Goal: Check status: Check status

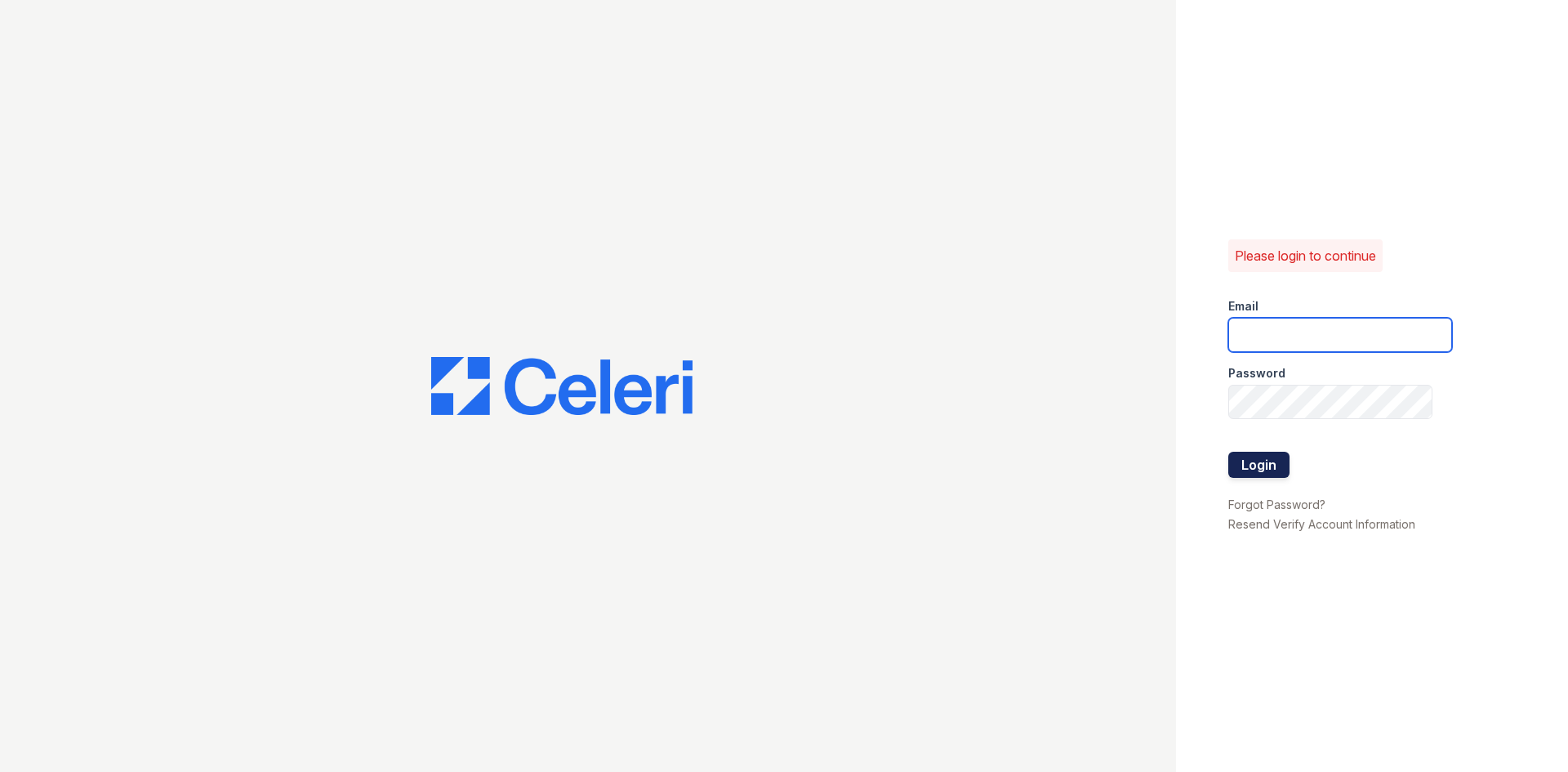
type input "renewbelcamp@trinity-pm.com"
click at [1266, 471] on button "Login" at bounding box center [1259, 465] width 62 height 26
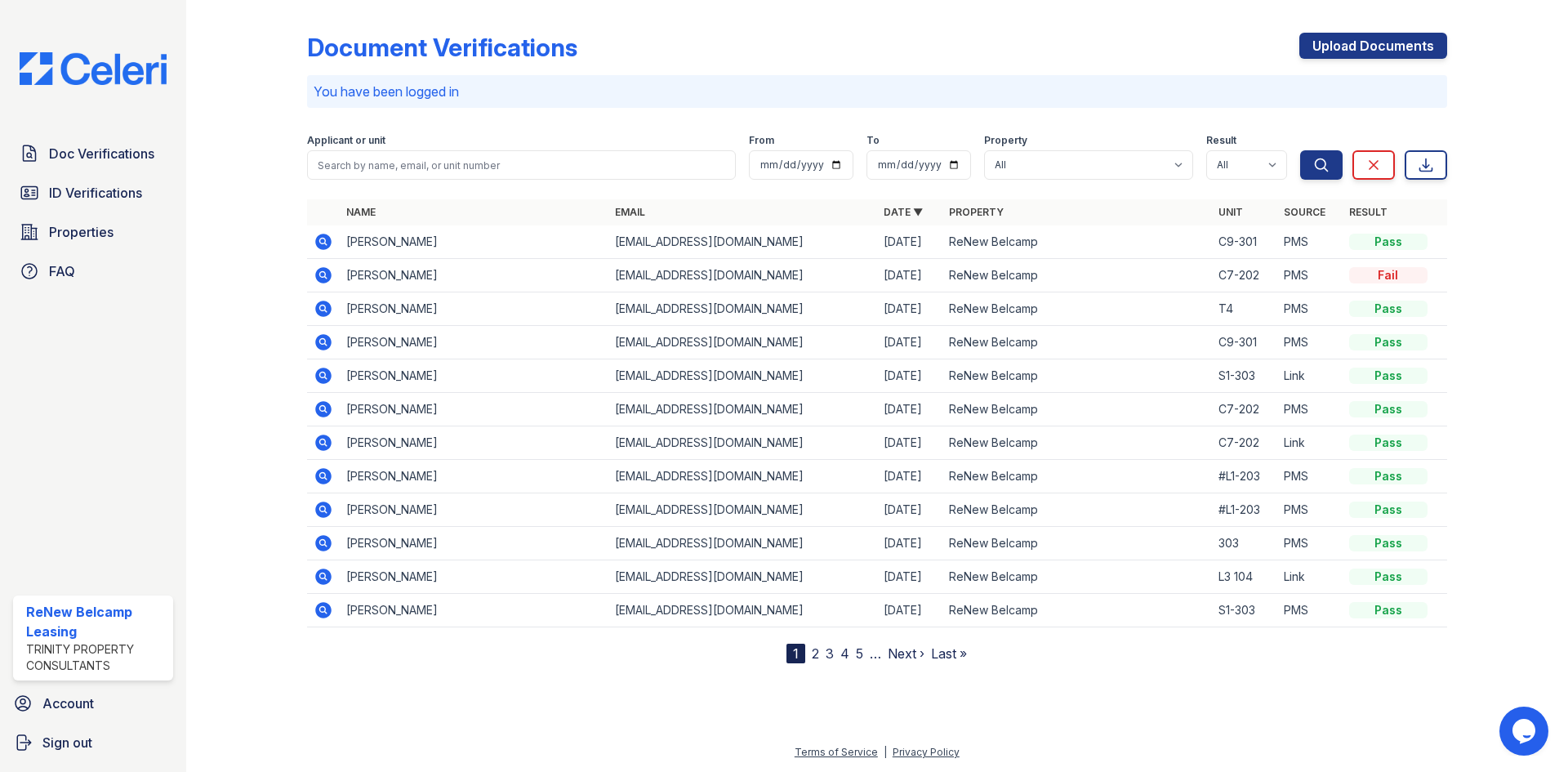
click at [329, 371] on icon at bounding box center [323, 375] width 16 height 16
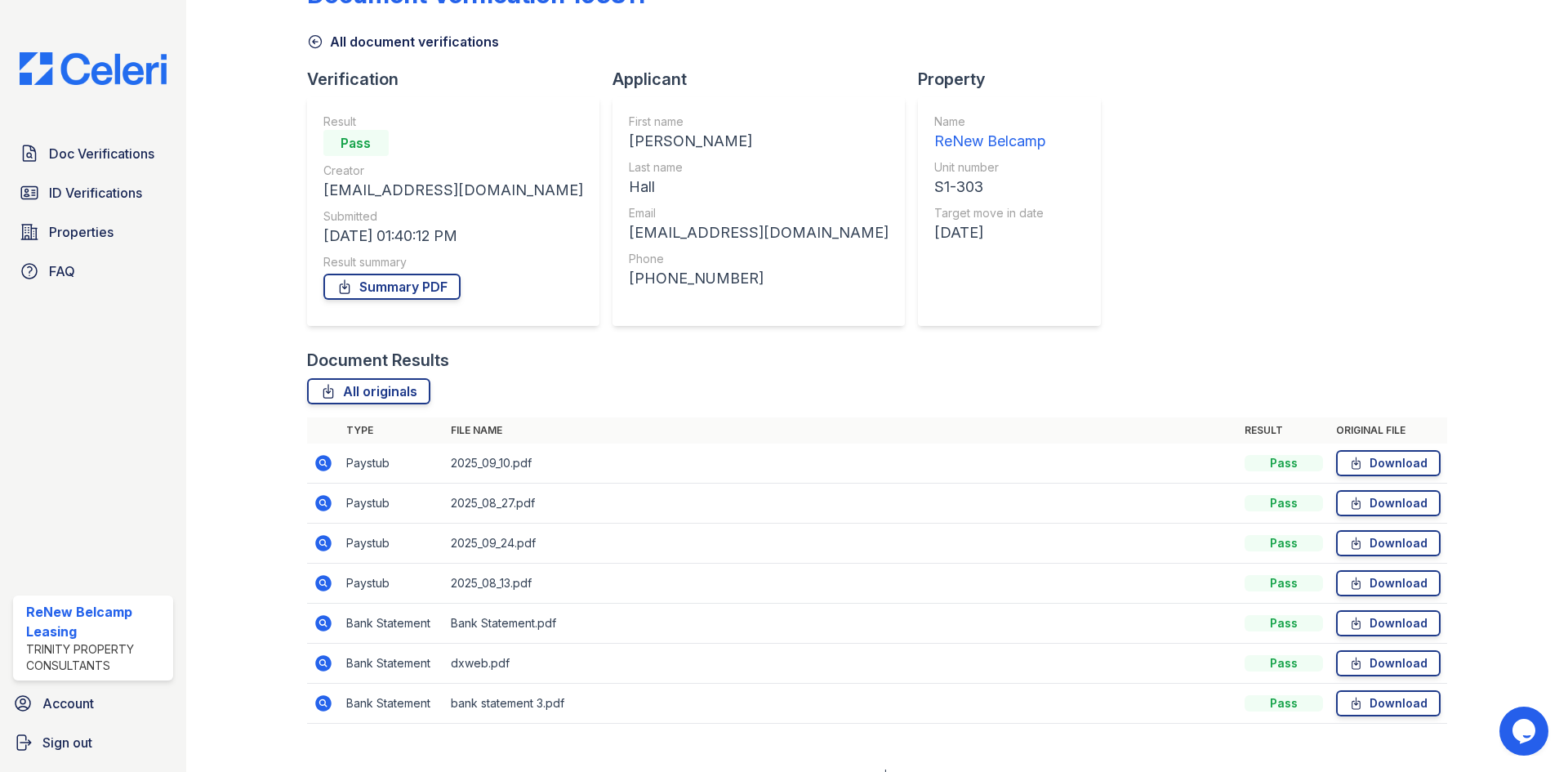
scroll to position [76, 0]
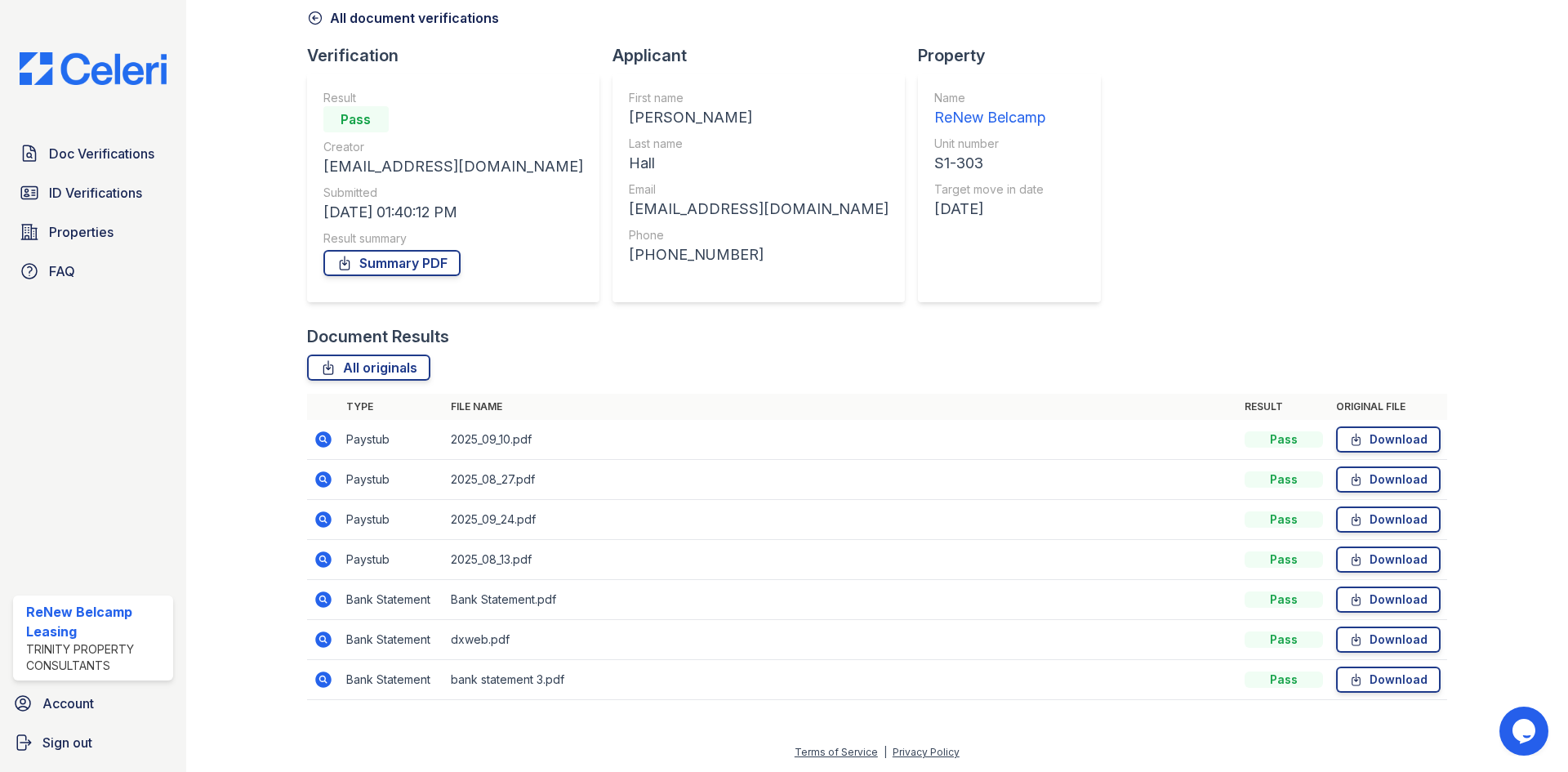
click at [323, 440] on icon at bounding box center [322, 438] width 4 height 4
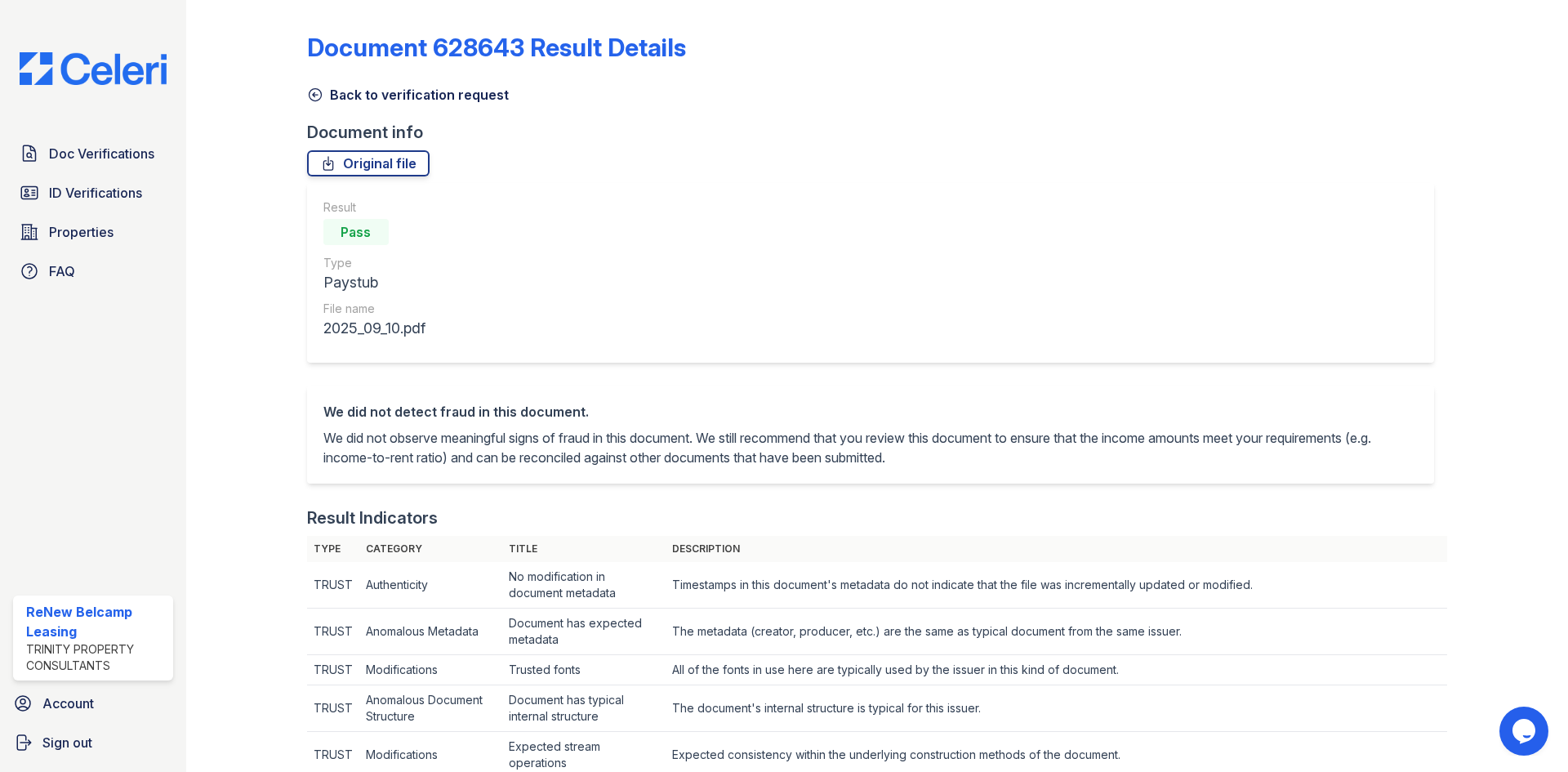
click at [310, 95] on icon at bounding box center [315, 95] width 16 height 16
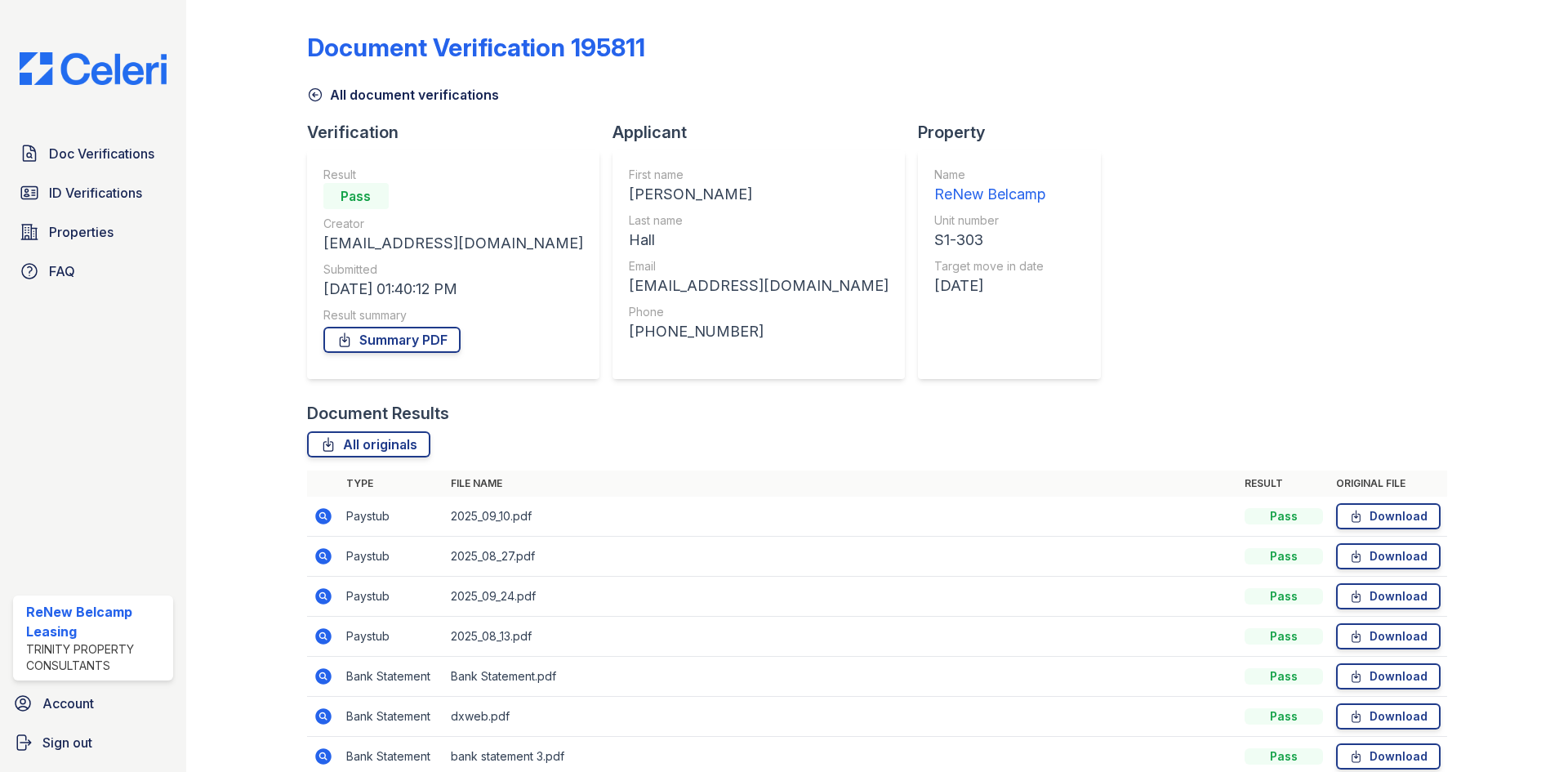
click at [322, 97] on icon at bounding box center [315, 95] width 16 height 16
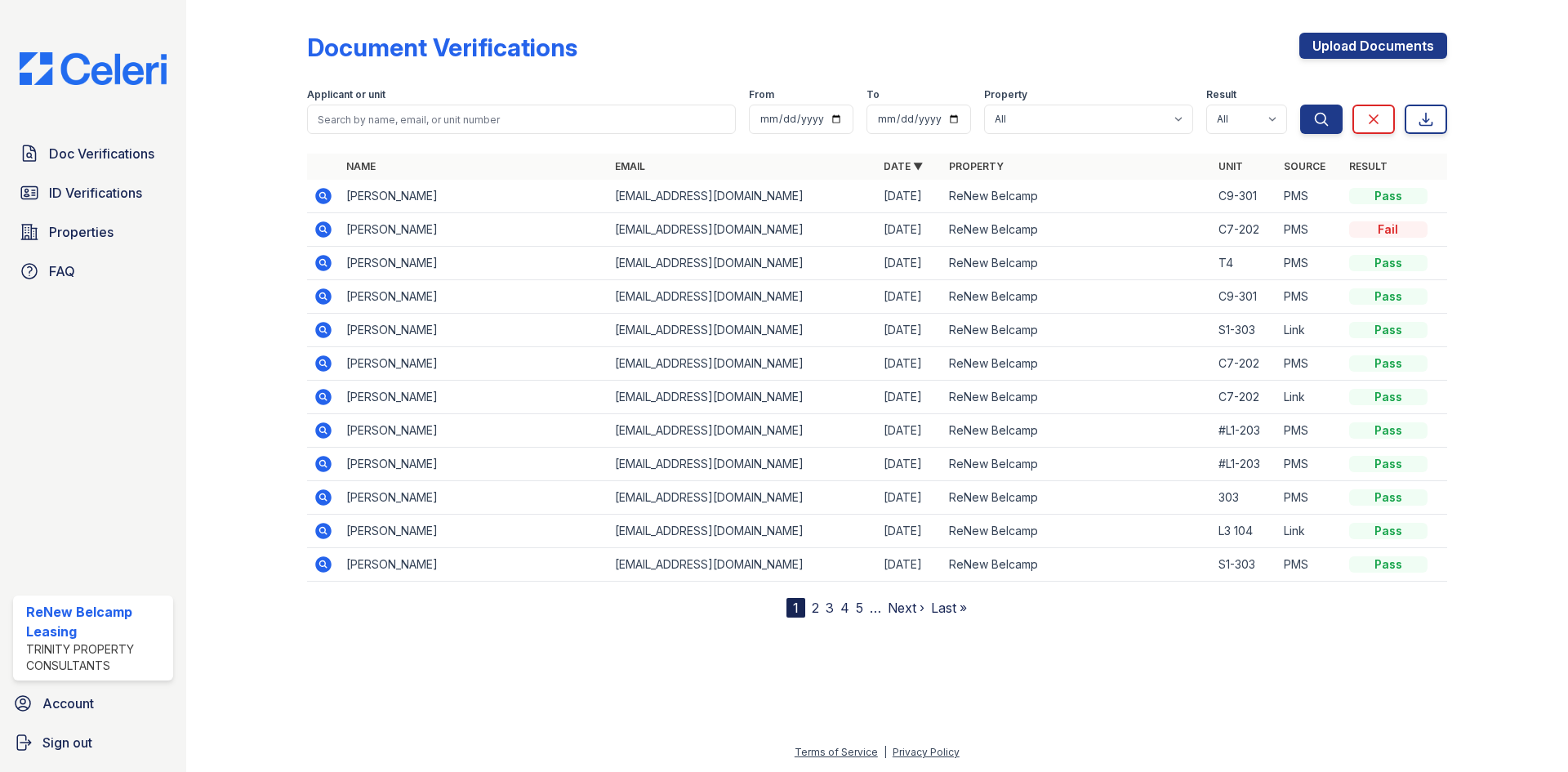
click at [326, 266] on icon at bounding box center [323, 263] width 16 height 16
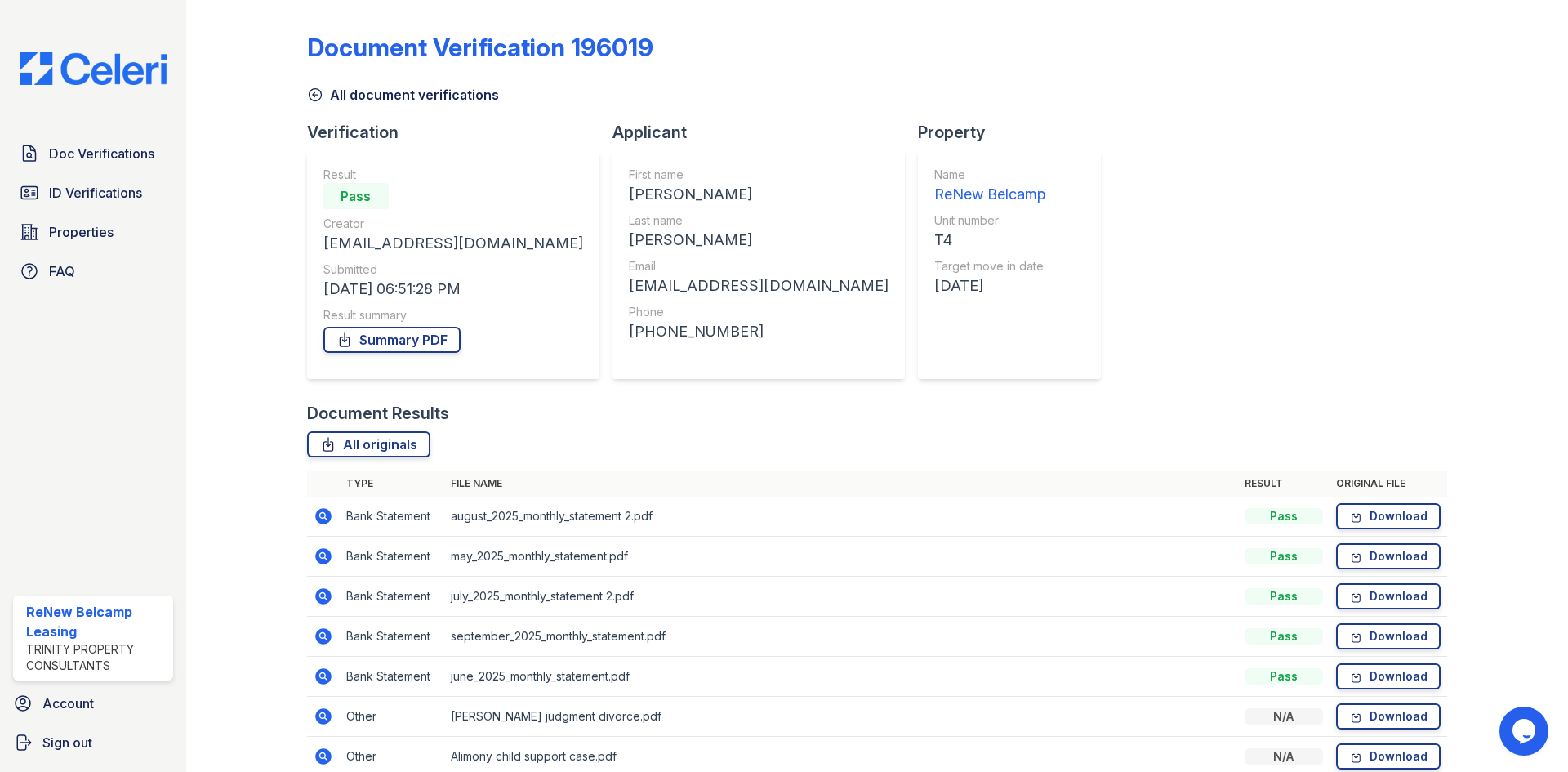
click at [327, 676] on icon at bounding box center [323, 676] width 16 height 16
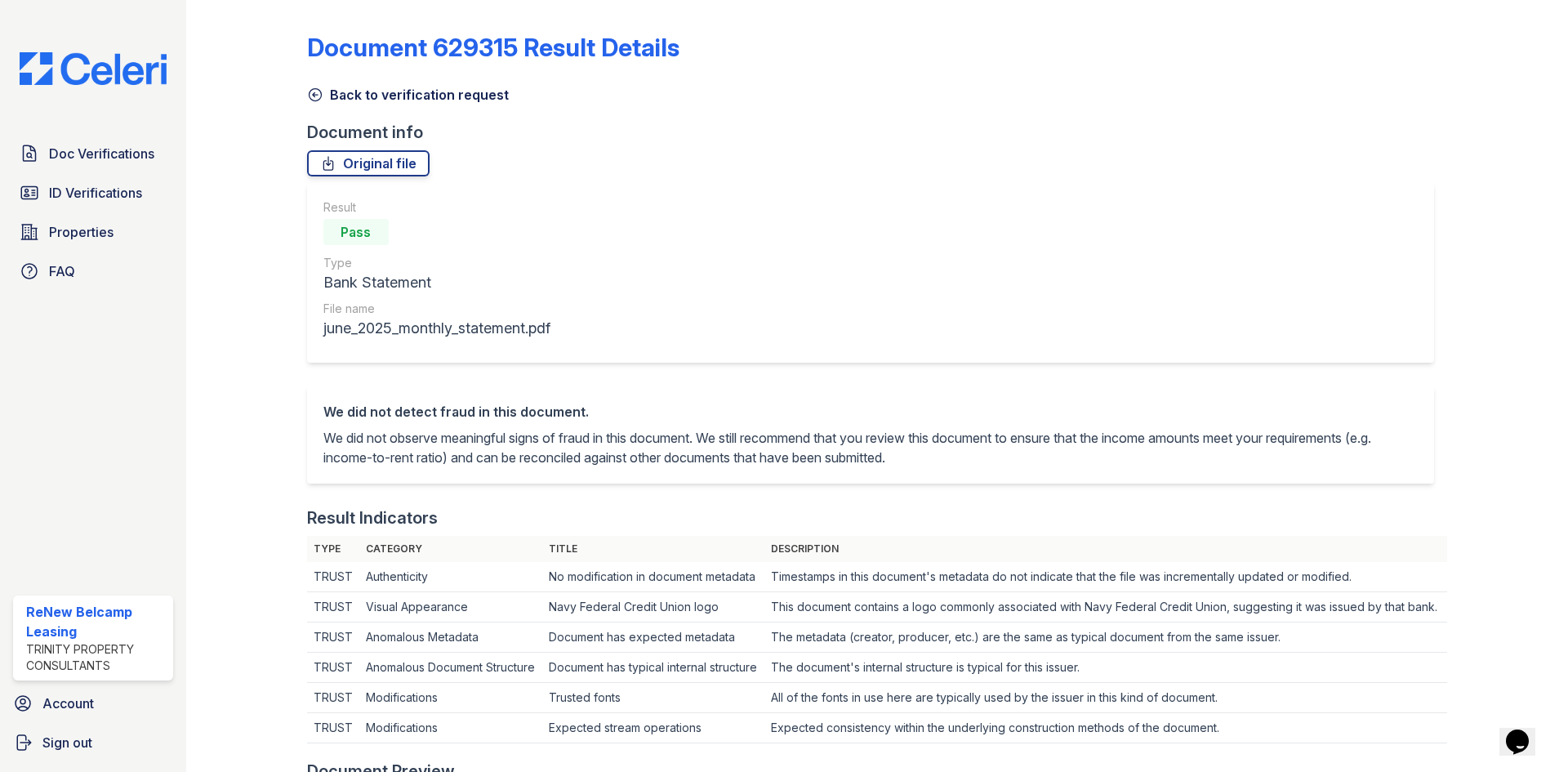
click at [315, 98] on icon at bounding box center [315, 95] width 16 height 16
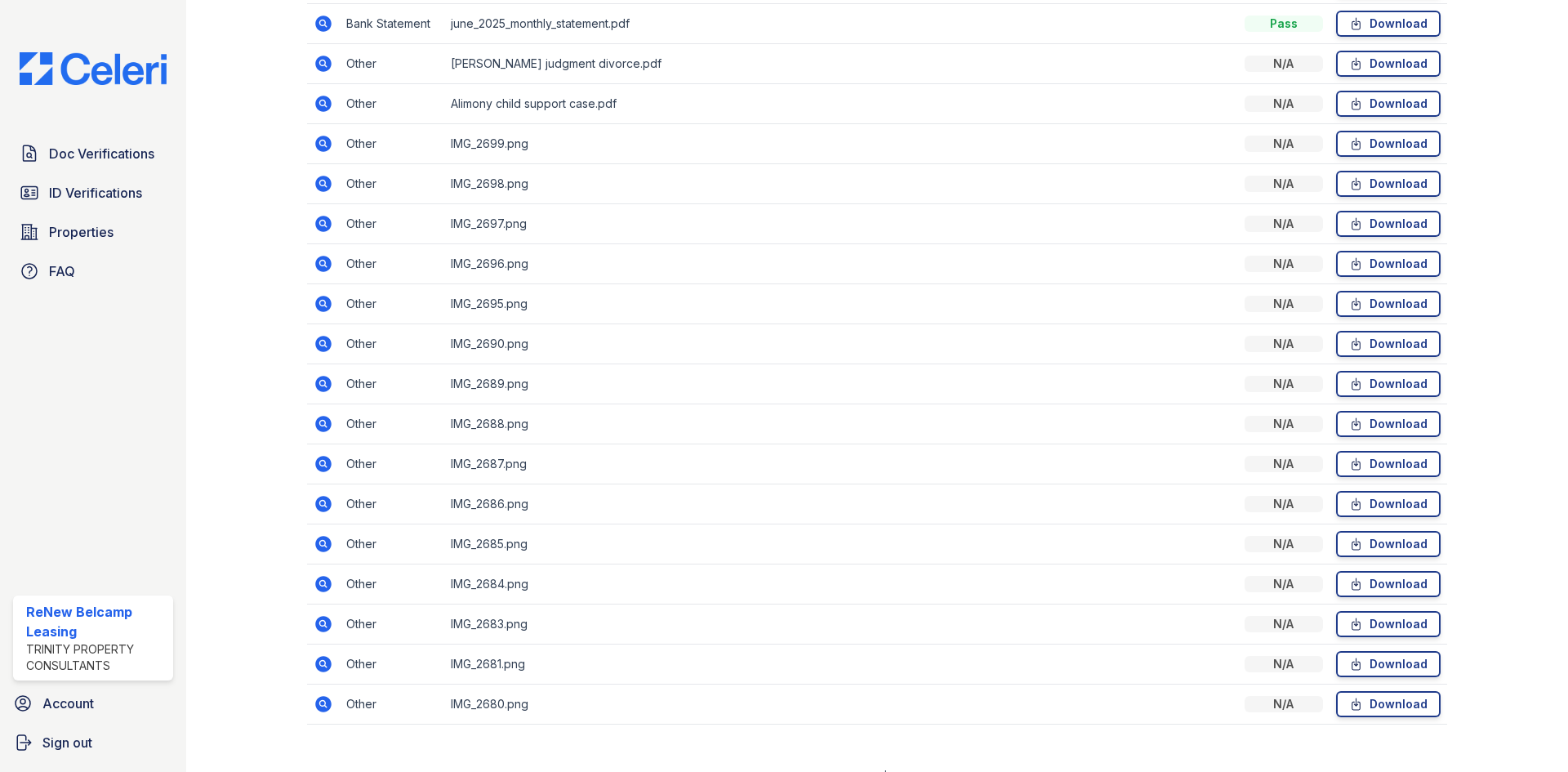
scroll to position [654, 0]
click at [326, 109] on icon at bounding box center [323, 102] width 16 height 16
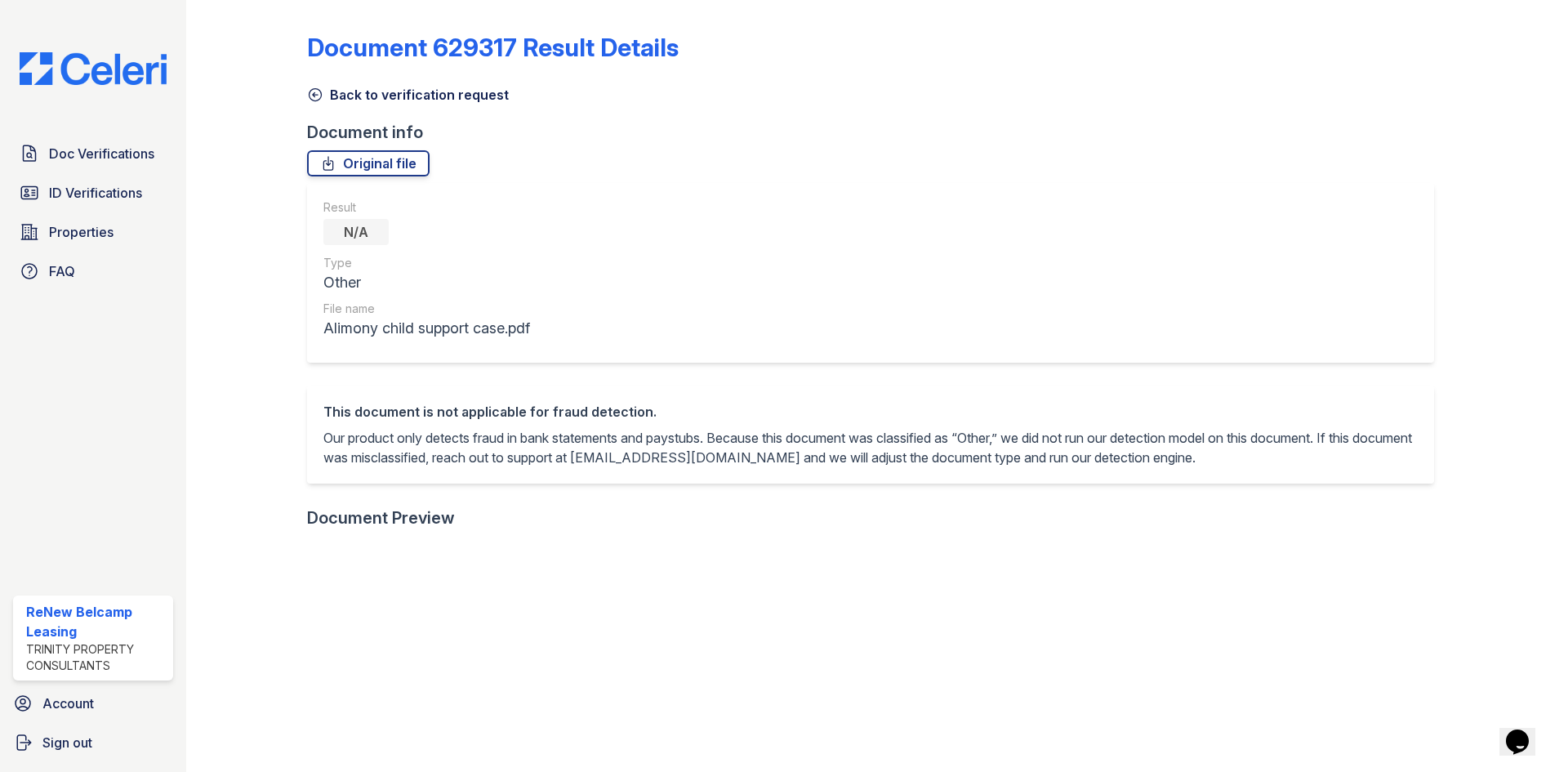
click at [317, 100] on icon at bounding box center [315, 95] width 16 height 16
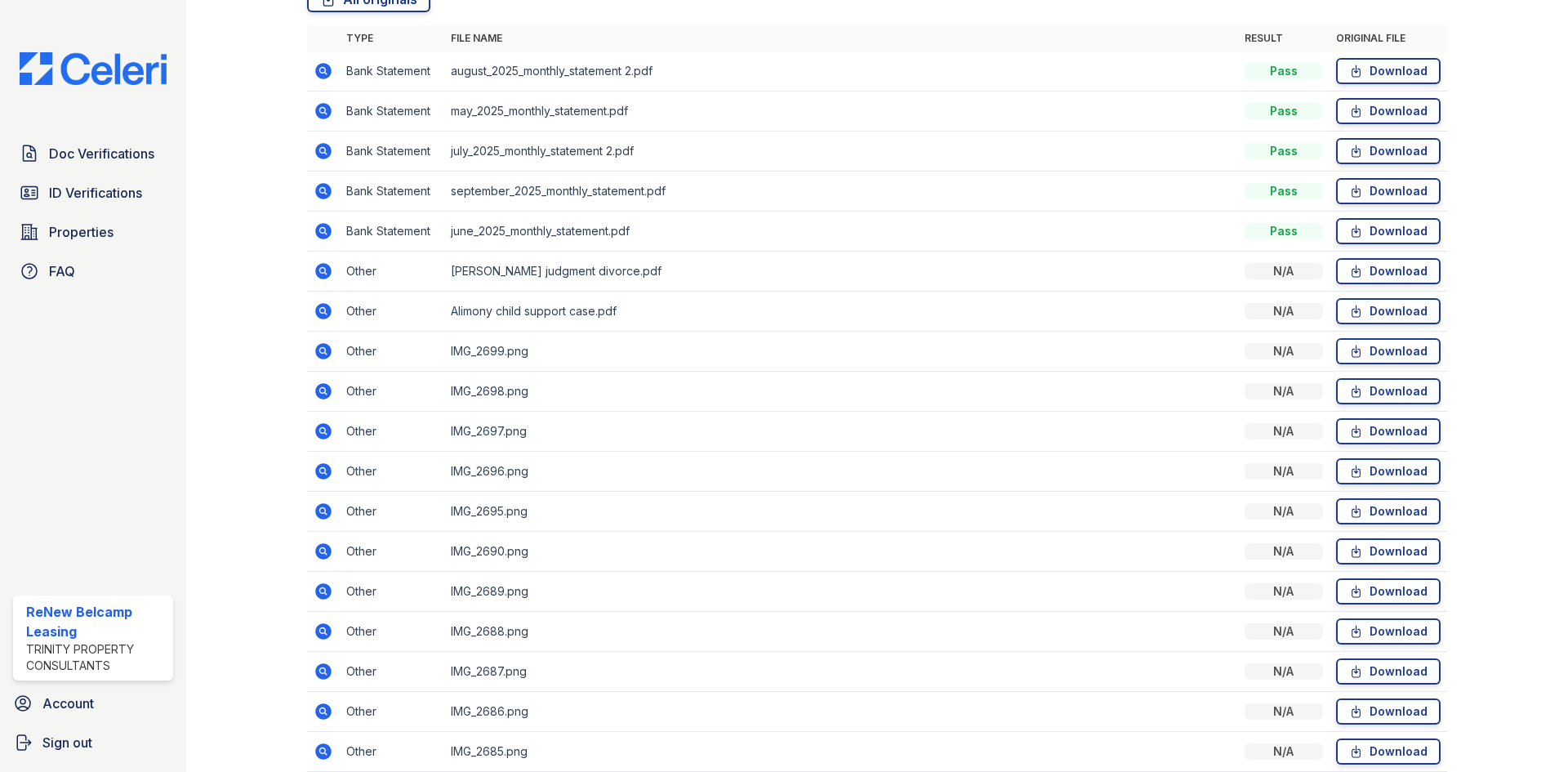
scroll to position [490, 0]
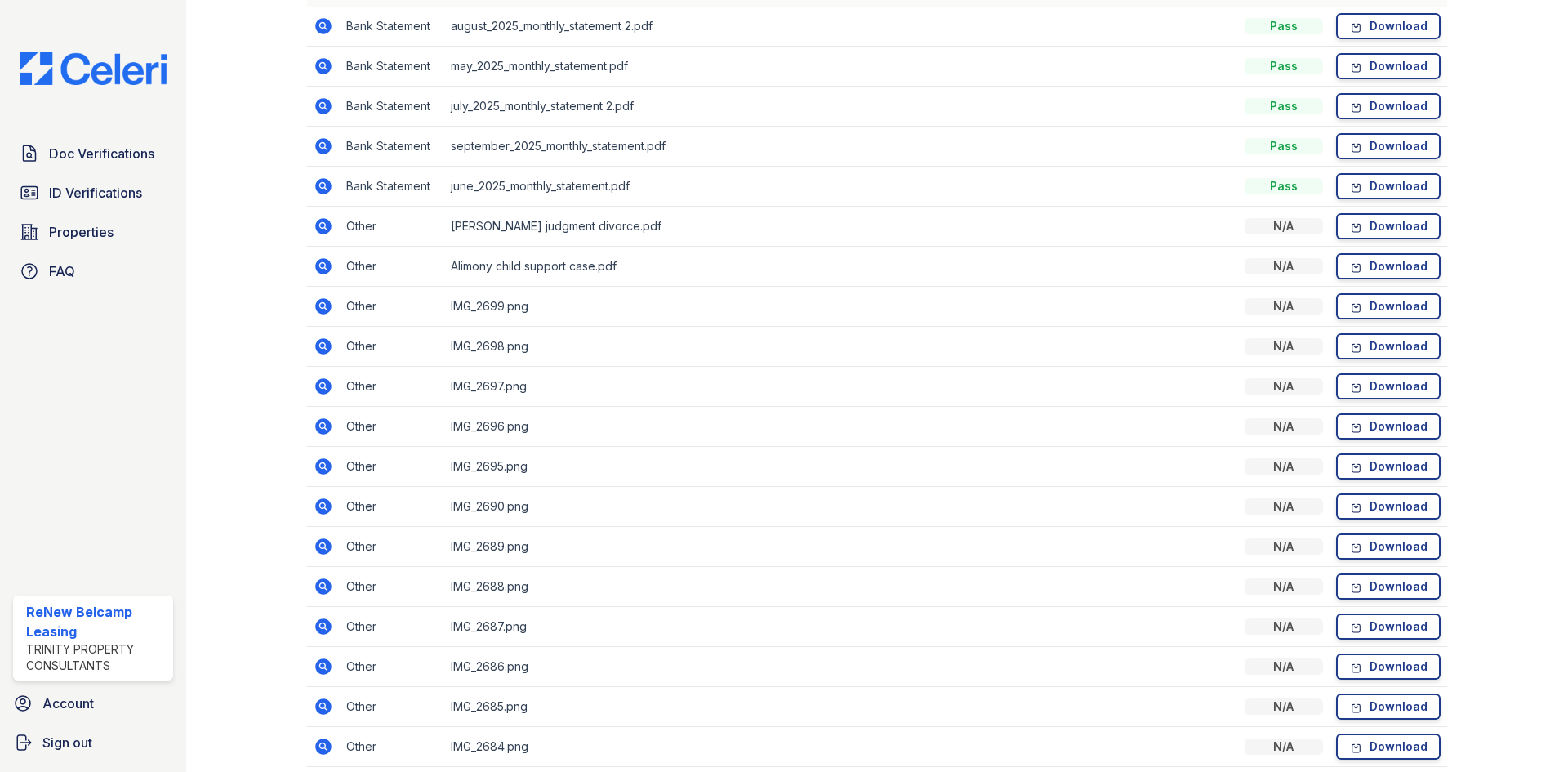
click at [316, 260] on icon at bounding box center [323, 266] width 20 height 20
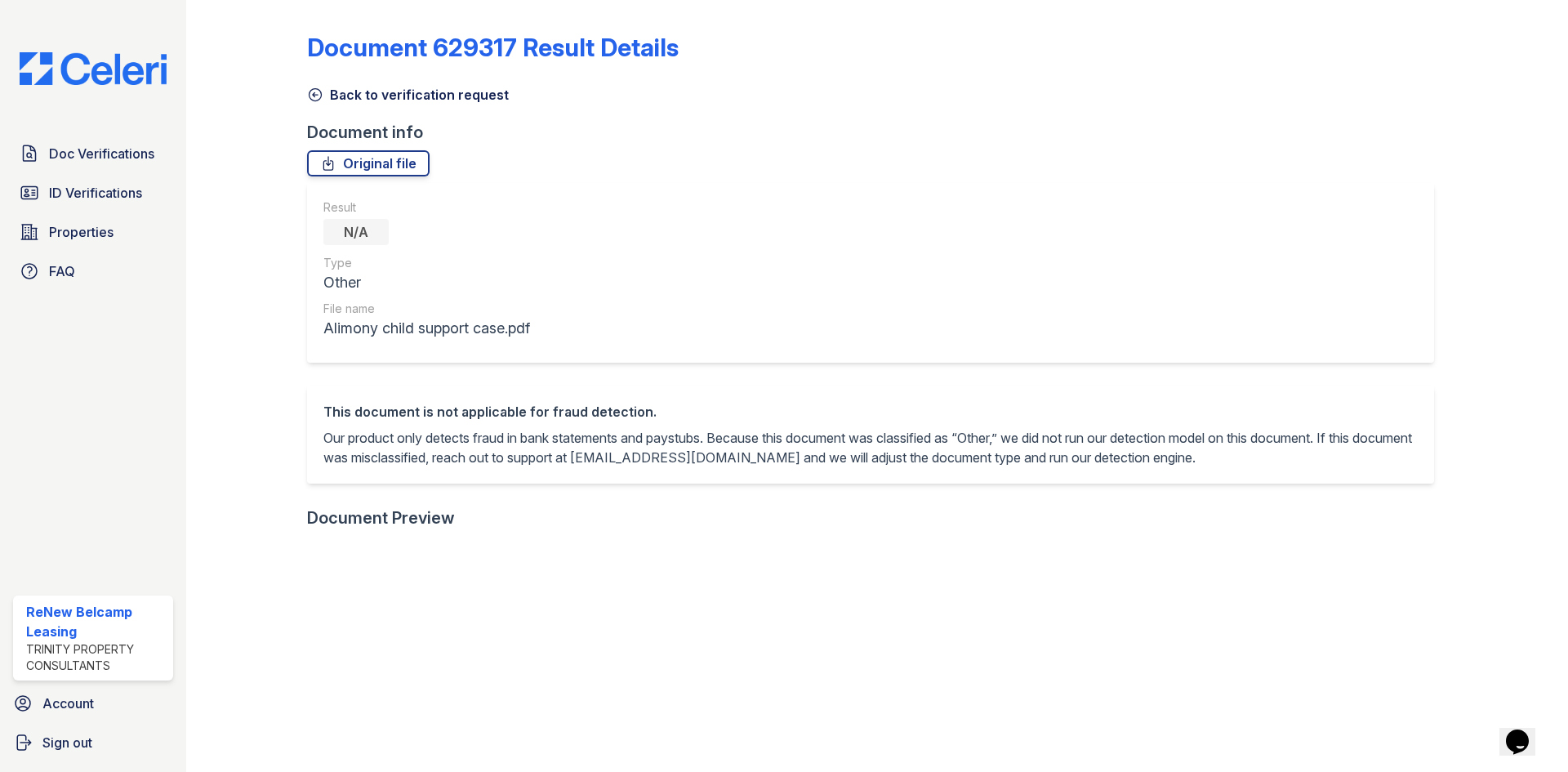
click at [318, 98] on icon at bounding box center [315, 95] width 16 height 16
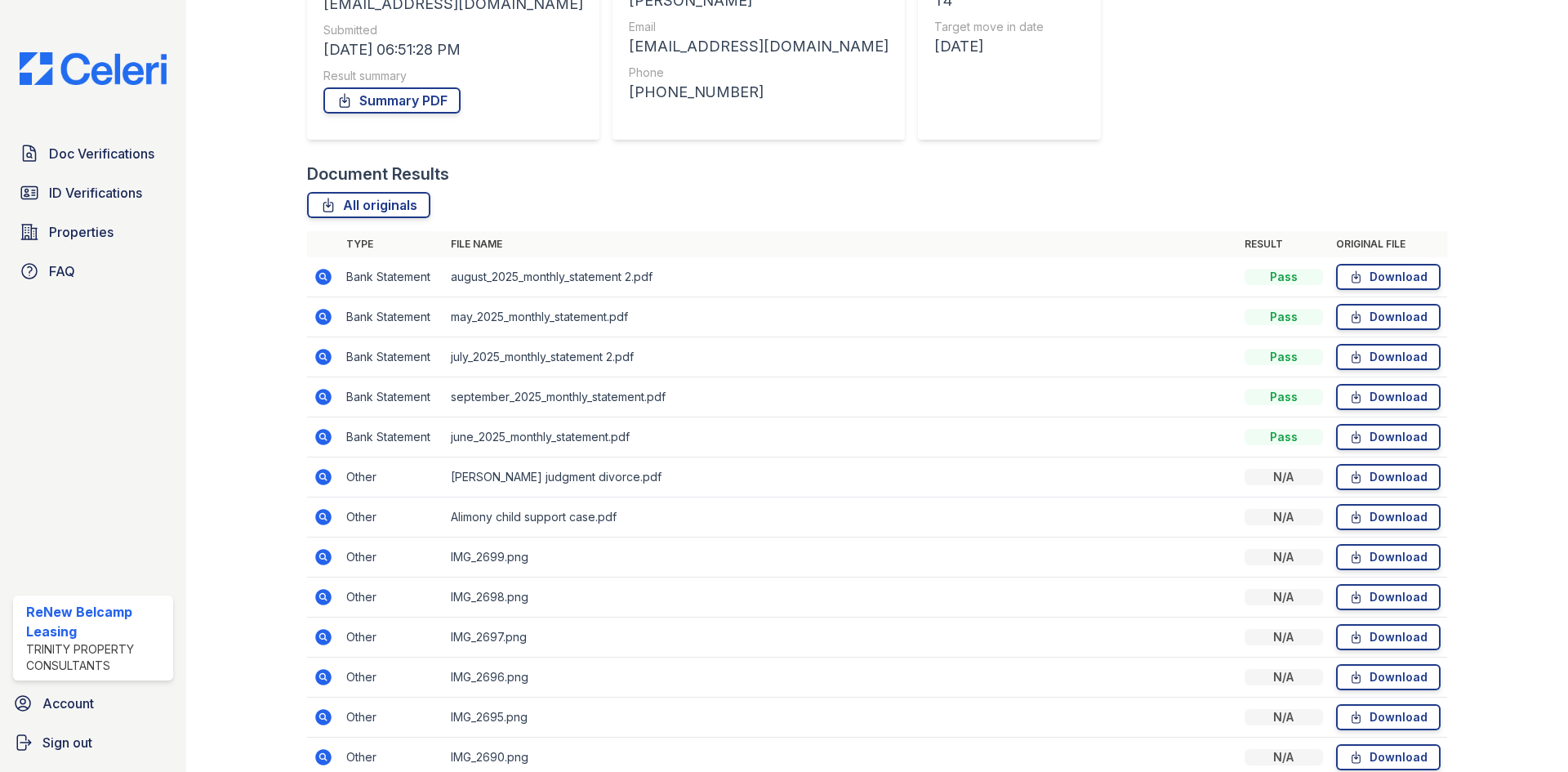
scroll to position [327, 0]
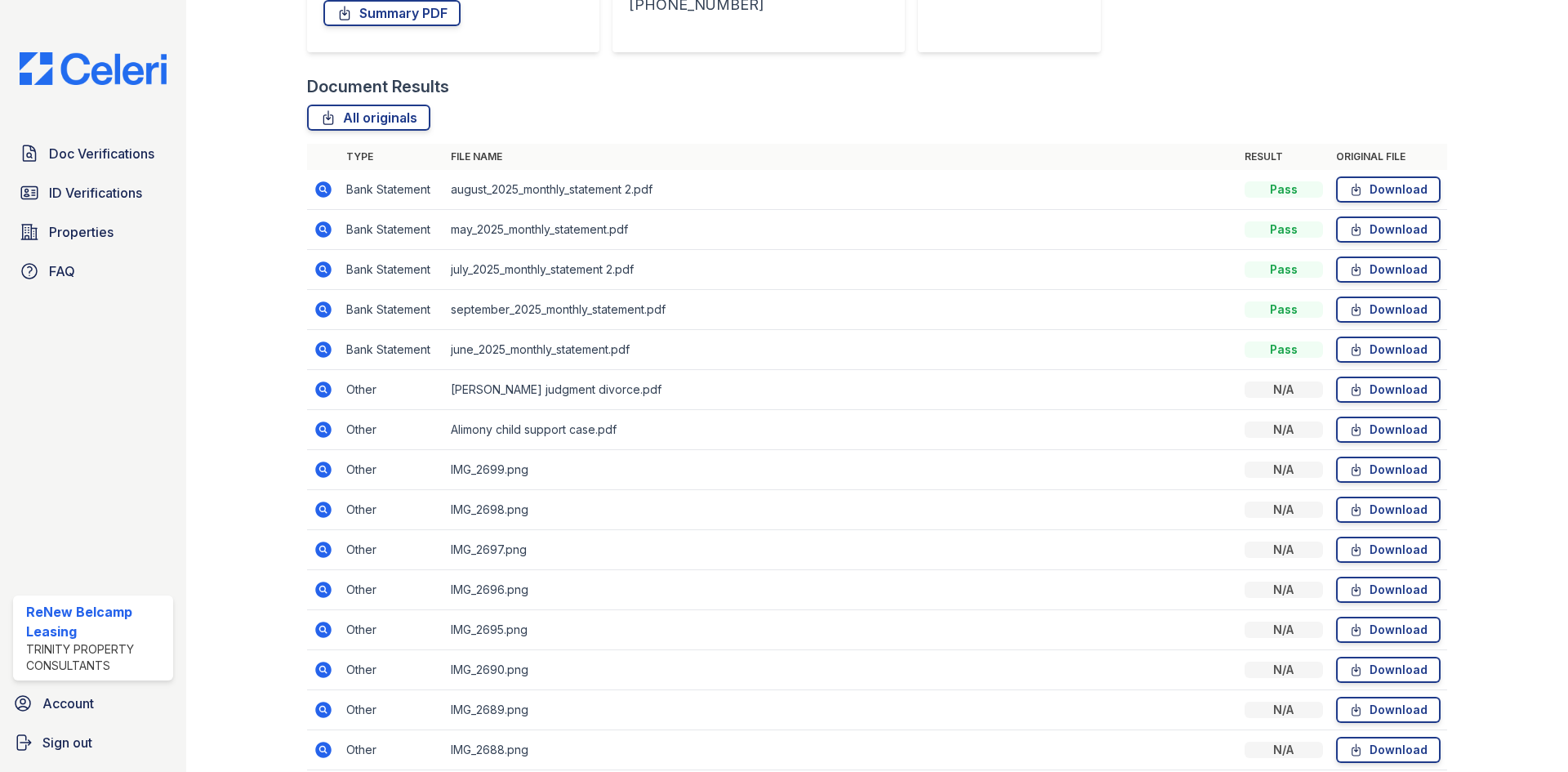
click at [317, 386] on icon at bounding box center [323, 389] width 16 height 16
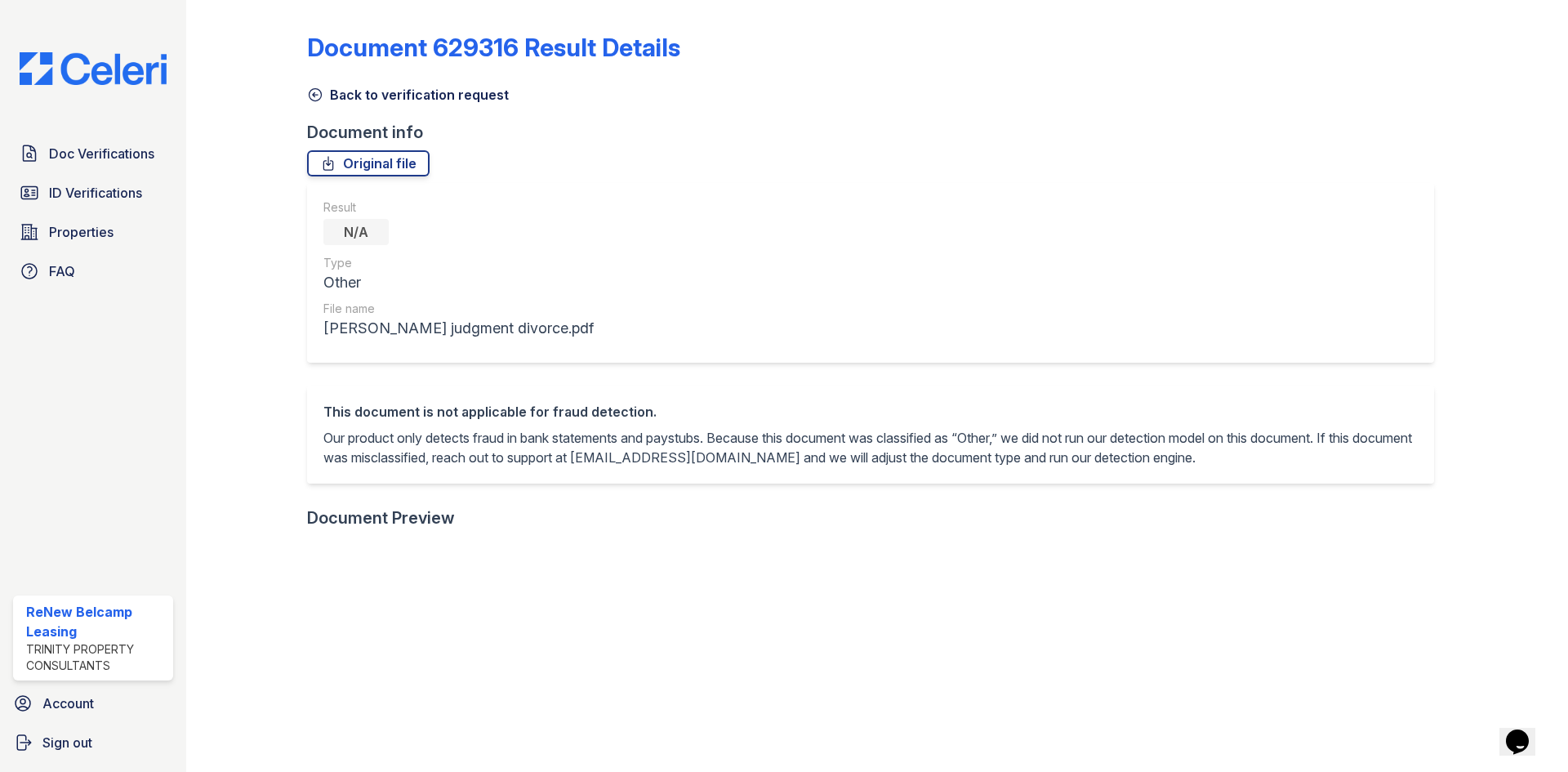
click at [319, 106] on div "Document 629316 Result Details Back to verification request Document info Origi…" at bounding box center [877, 657] width 1140 height 1302
click at [313, 97] on icon at bounding box center [315, 96] width 12 height 12
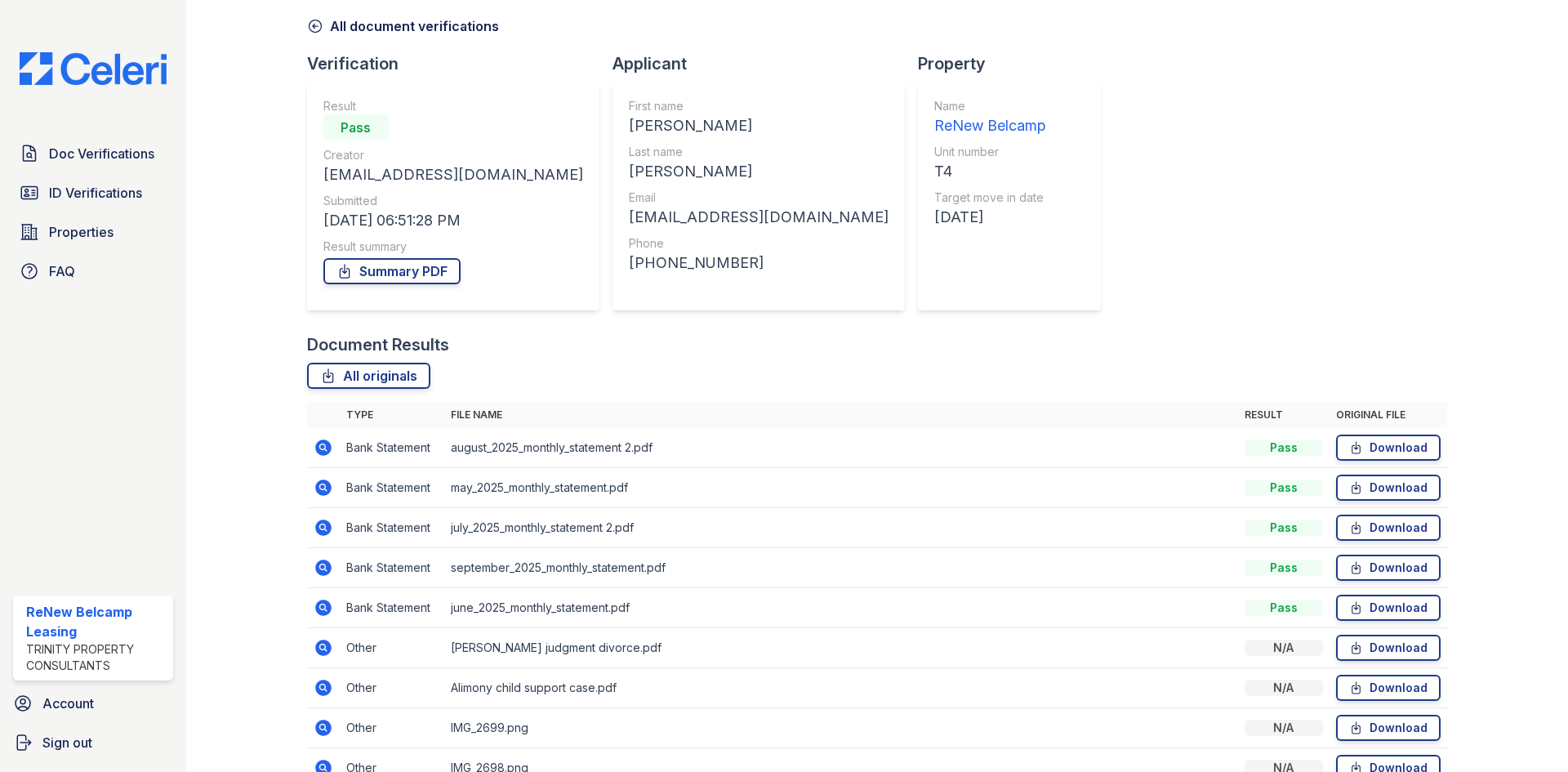
scroll to position [245, 0]
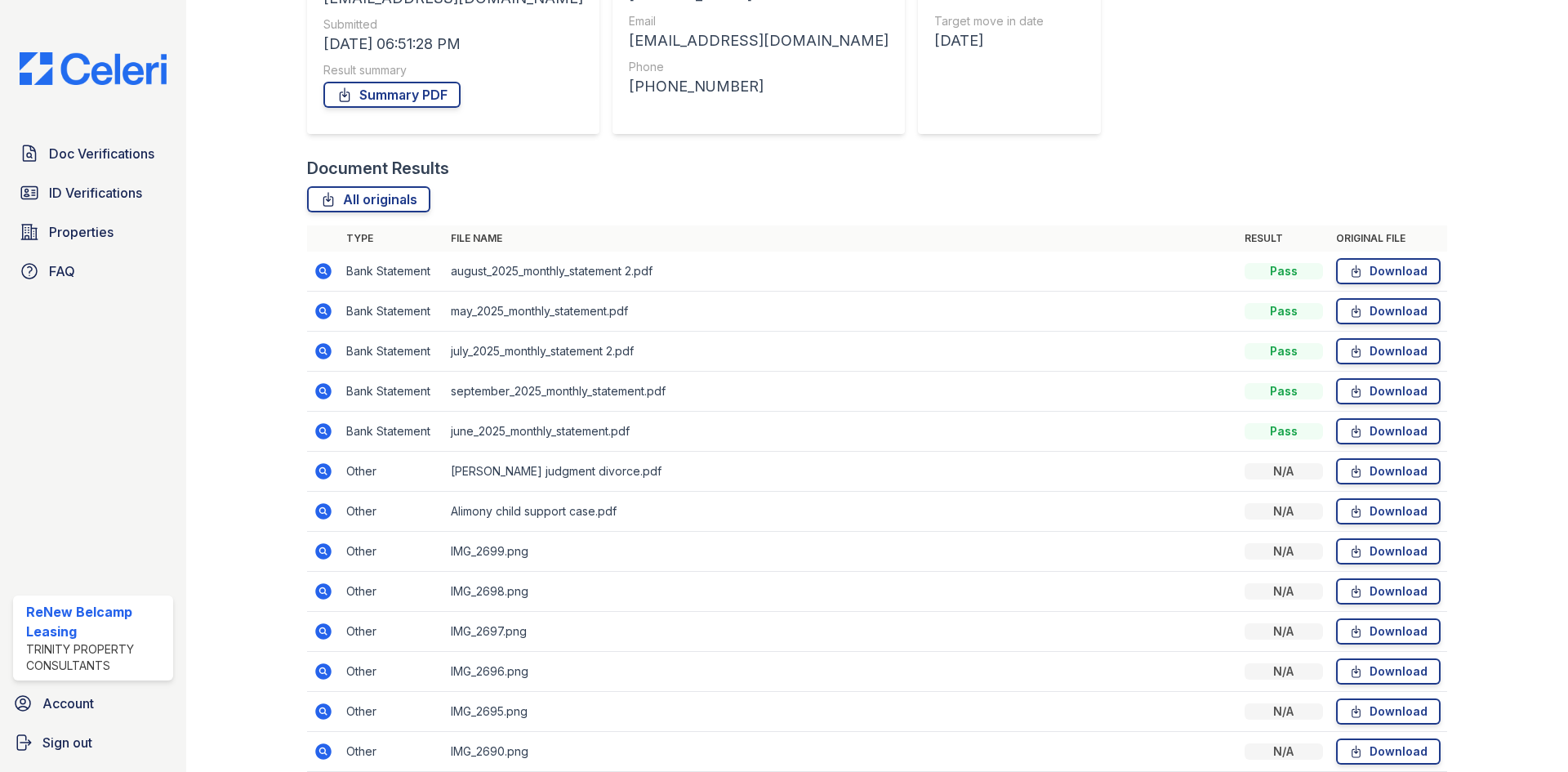
click at [320, 552] on icon at bounding box center [323, 551] width 20 height 20
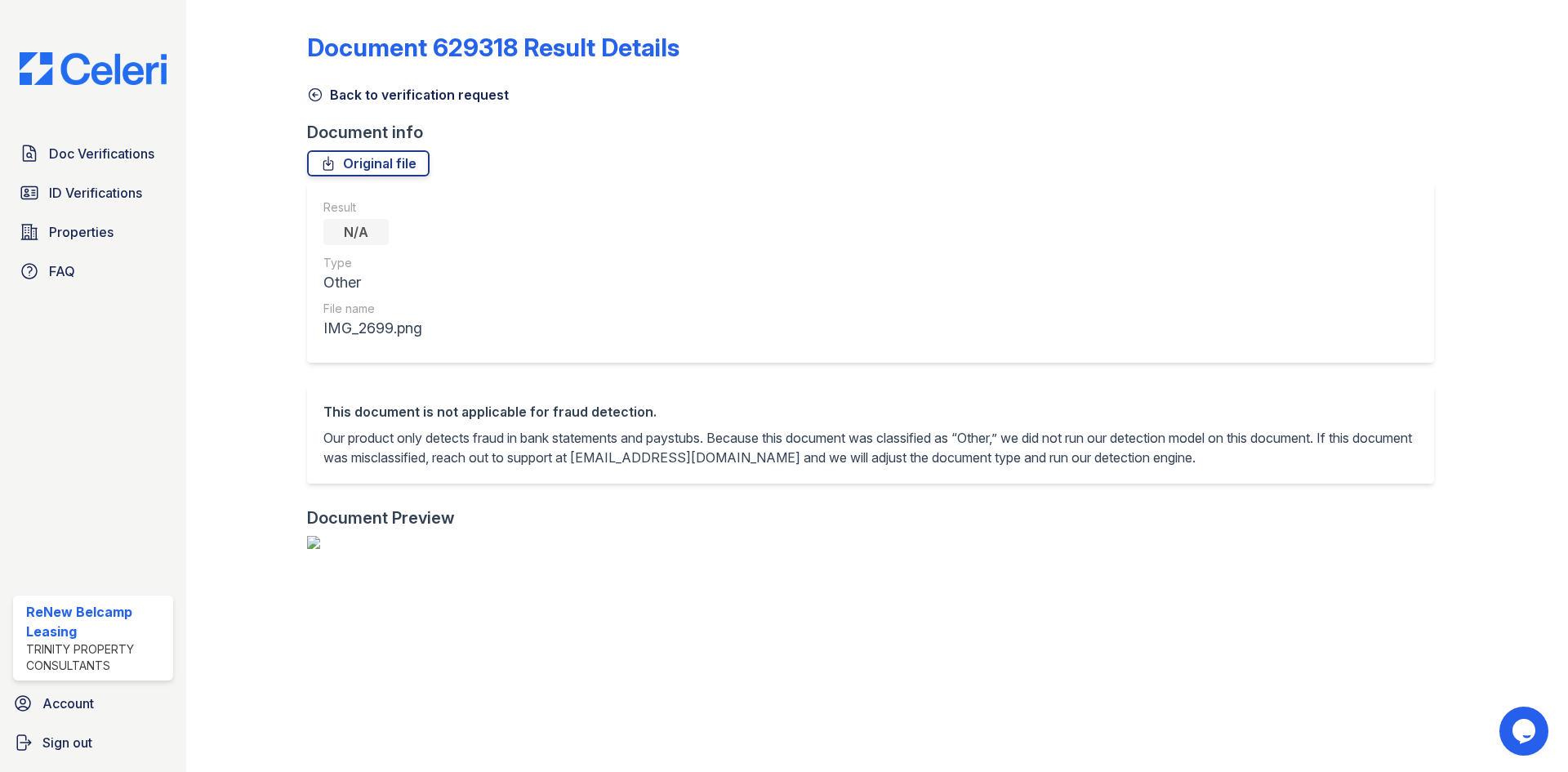
click at [320, 114] on div "Document 629318 Result Details Back to verification request Document info Origi…" at bounding box center [877, 657] width 1140 height 1302
click at [316, 96] on icon at bounding box center [315, 95] width 16 height 16
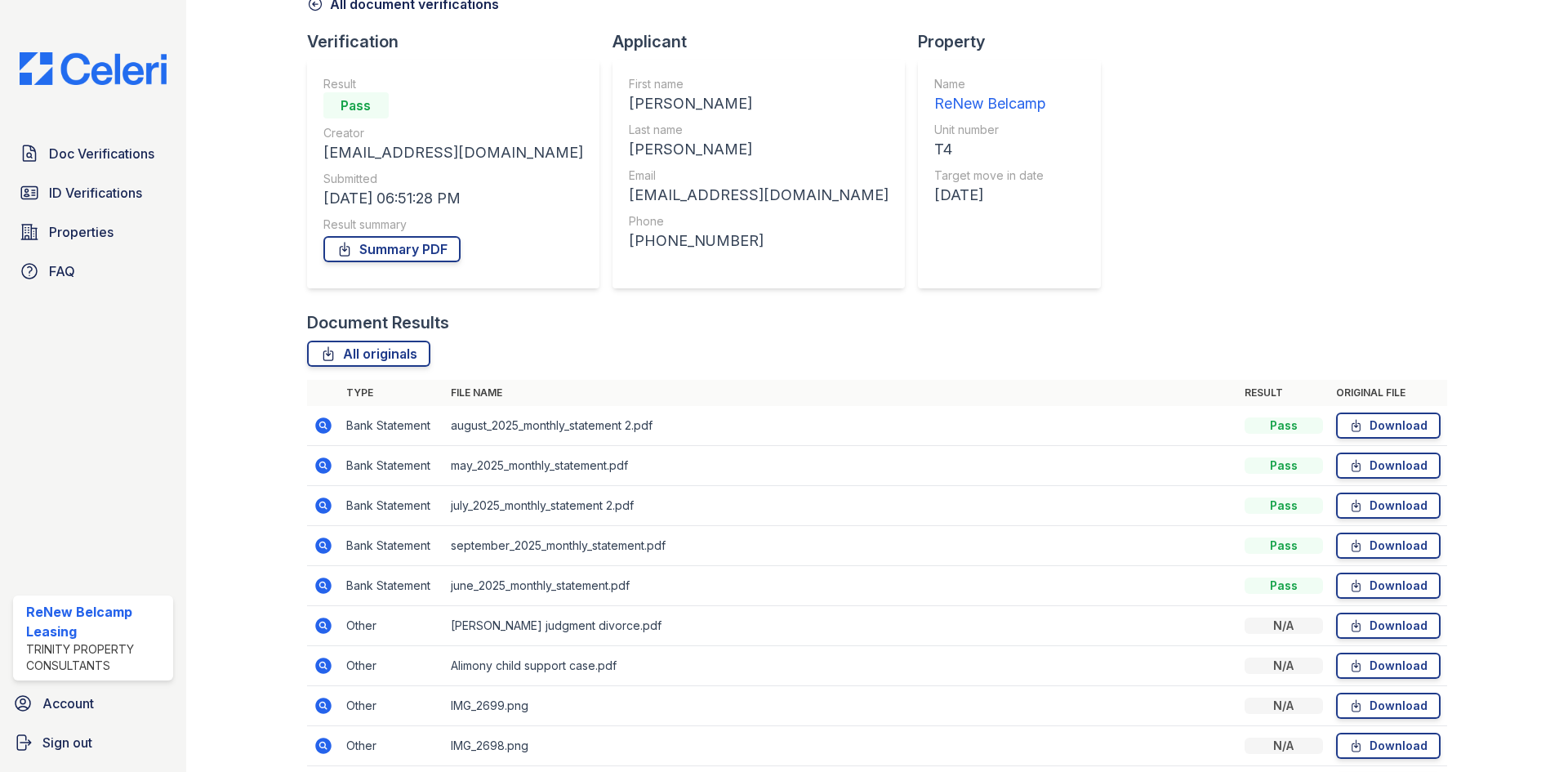
scroll to position [408, 0]
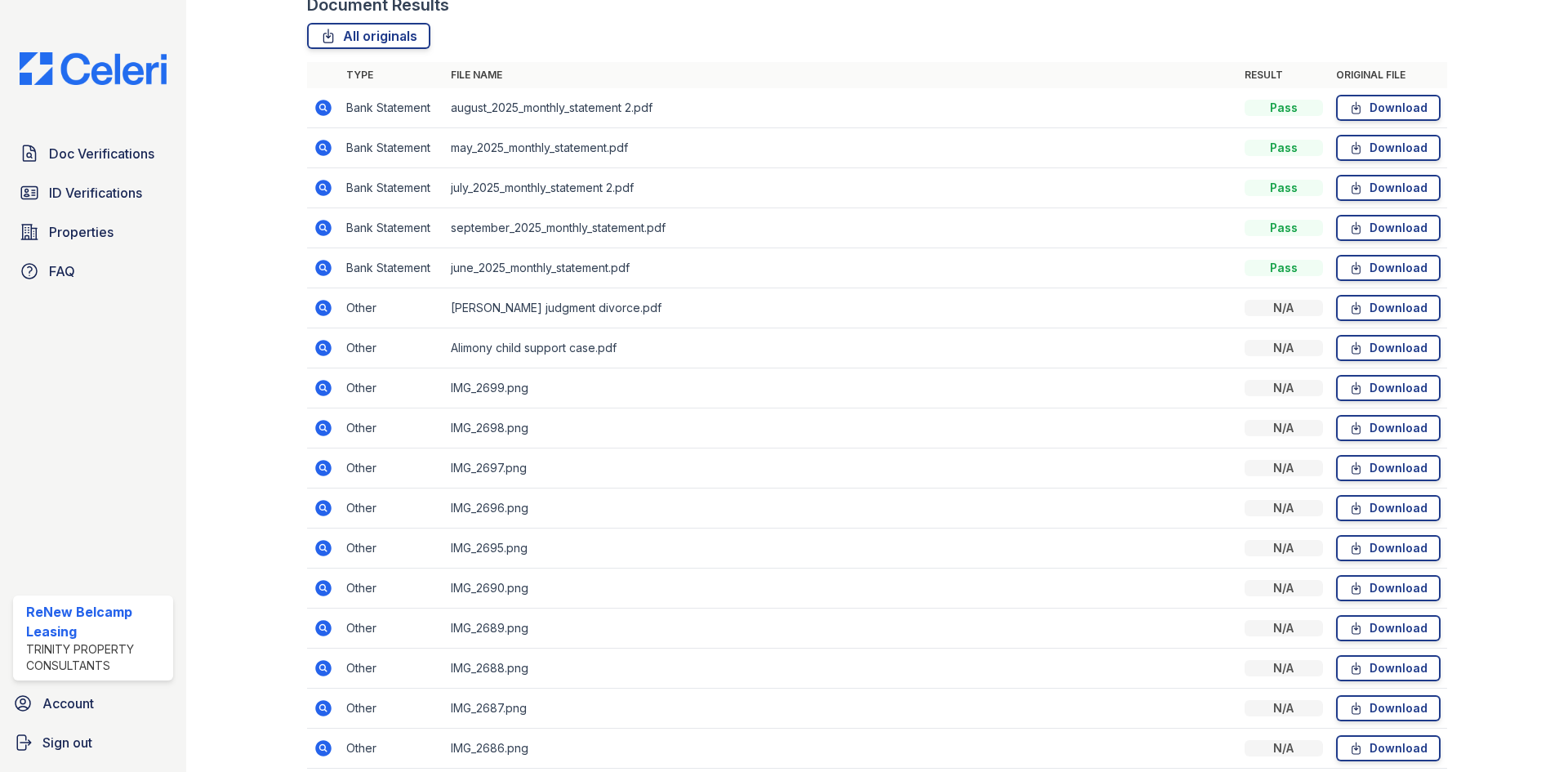
click at [319, 427] on icon at bounding box center [323, 428] width 20 height 20
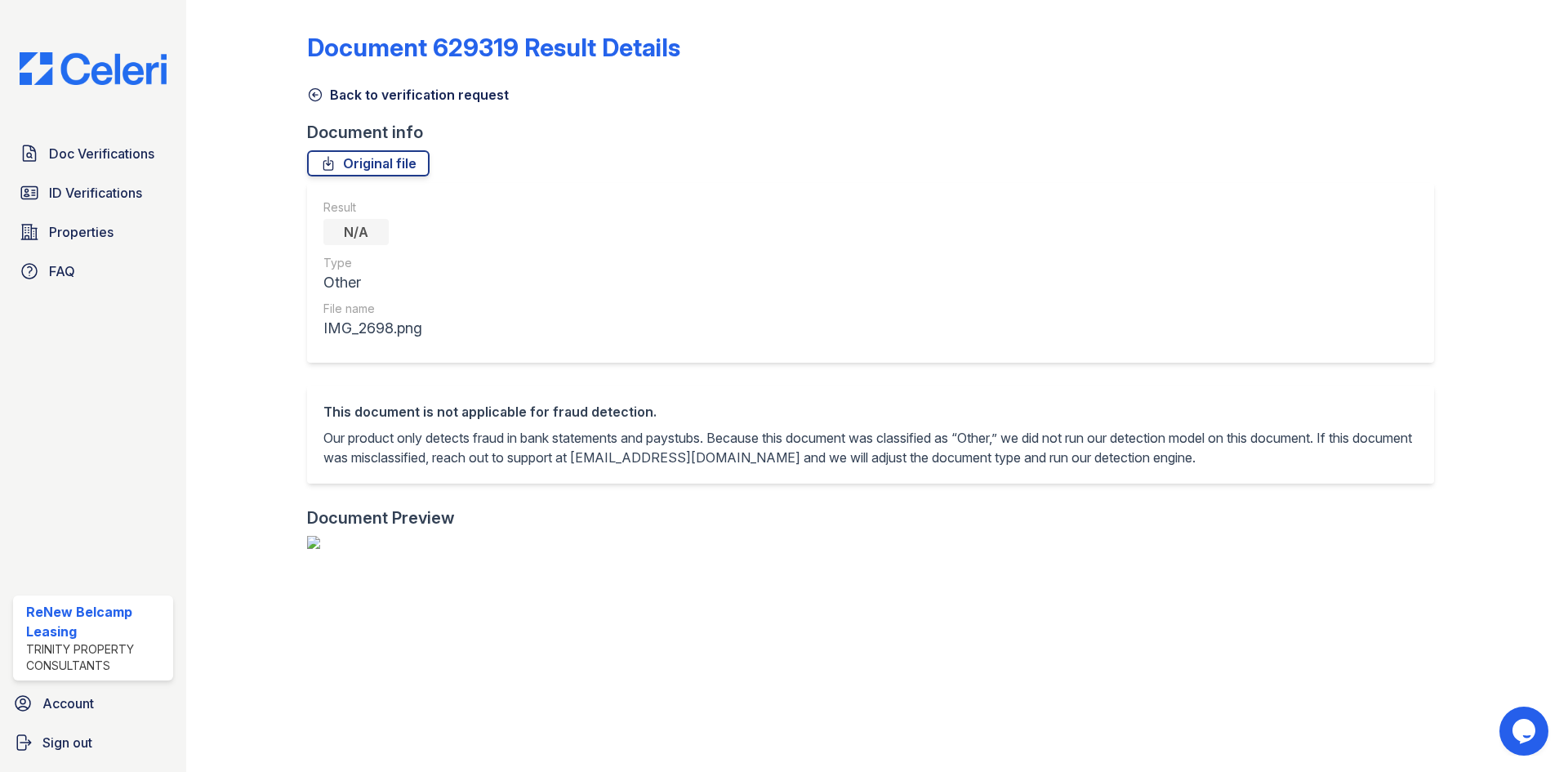
click at [313, 100] on icon at bounding box center [315, 95] width 16 height 16
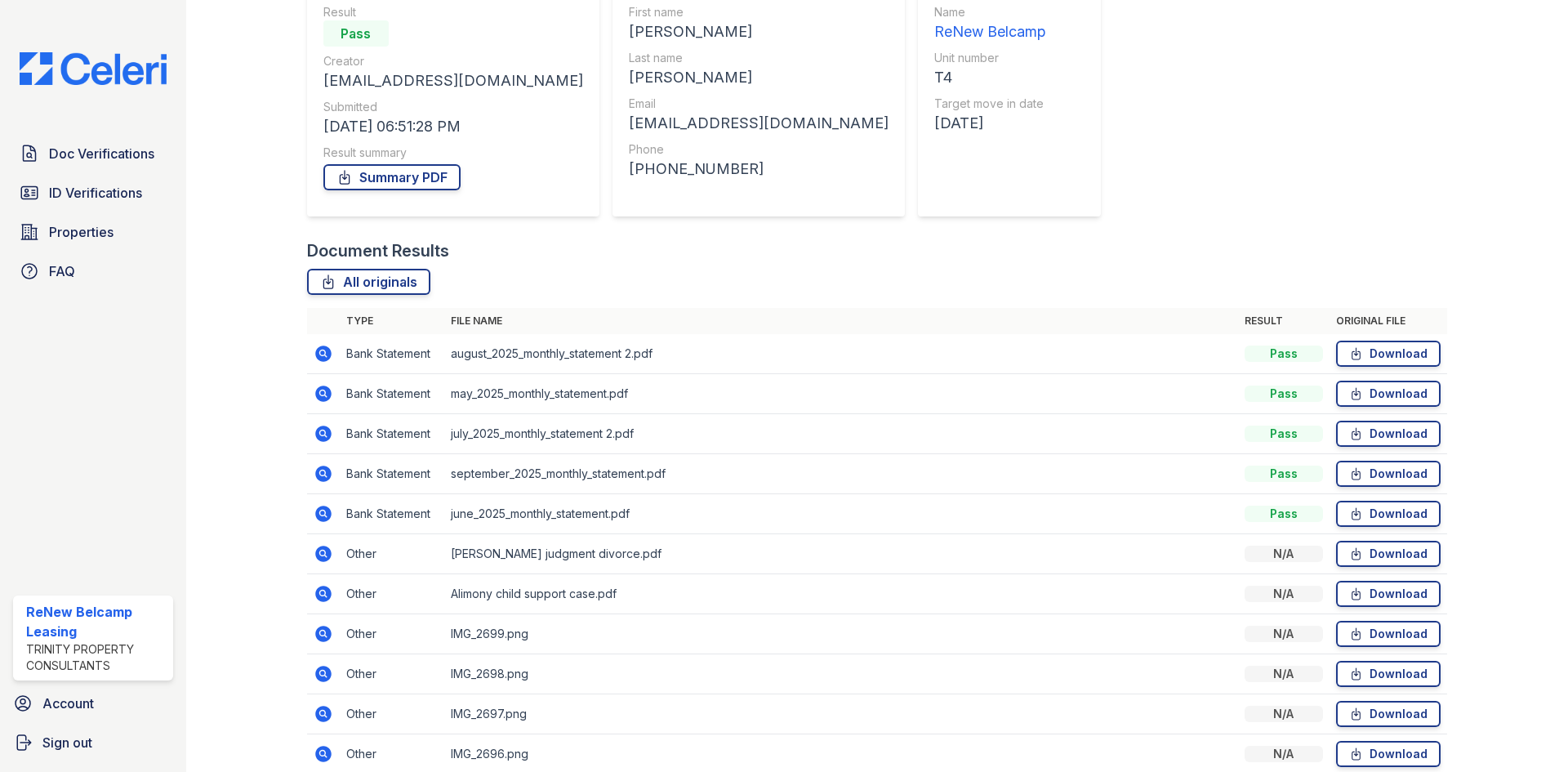
scroll to position [163, 0]
click at [322, 716] on icon at bounding box center [323, 713] width 16 height 16
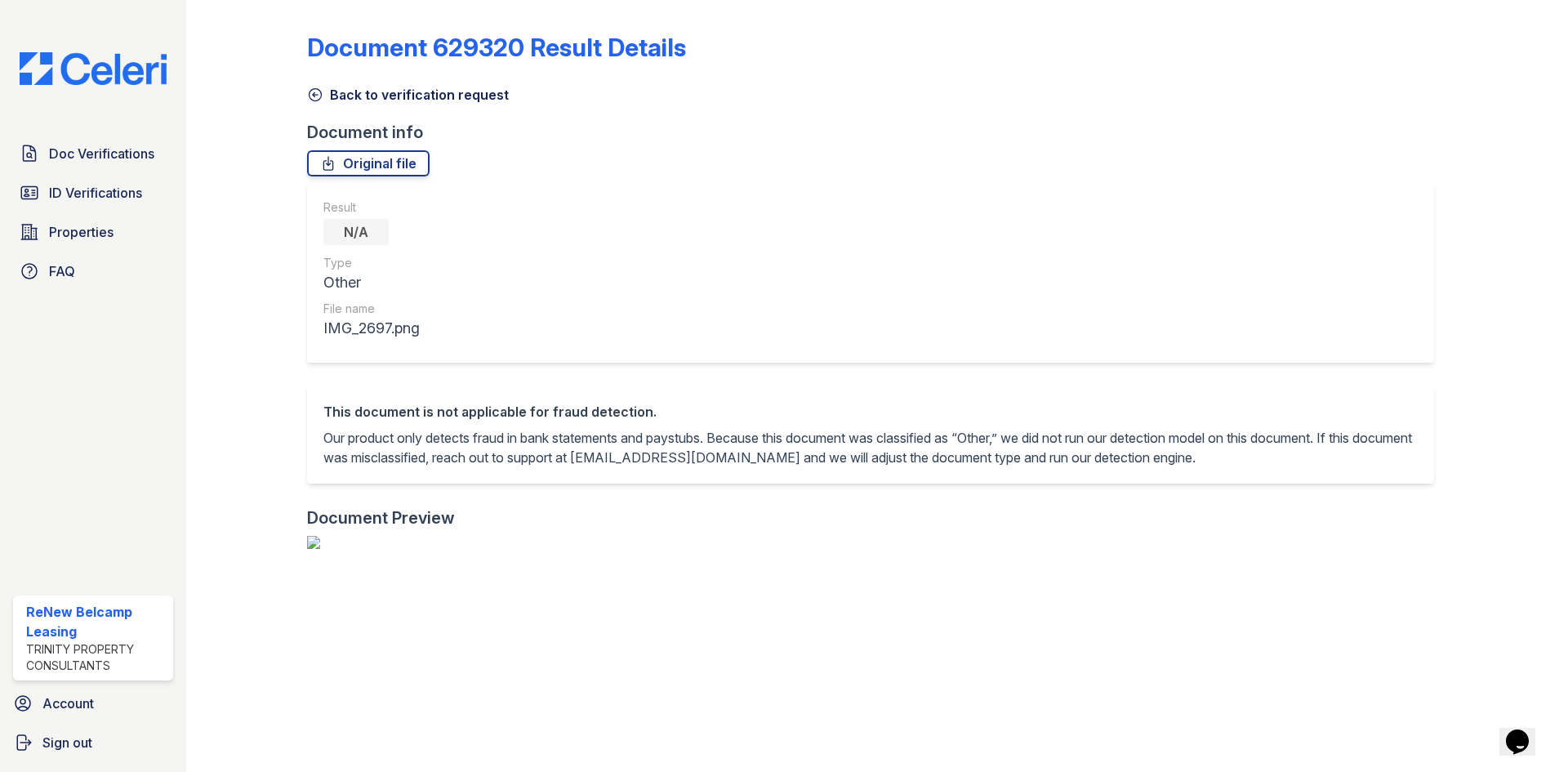
click at [313, 100] on icon at bounding box center [315, 95] width 16 height 16
